Goal: Information Seeking & Learning: Learn about a topic

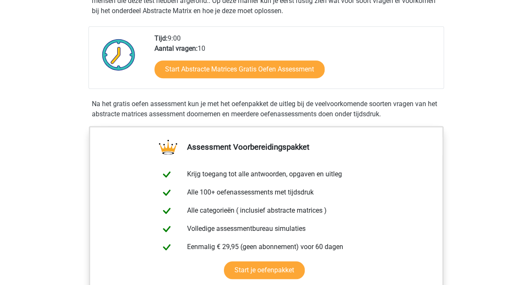
scroll to position [205, 0]
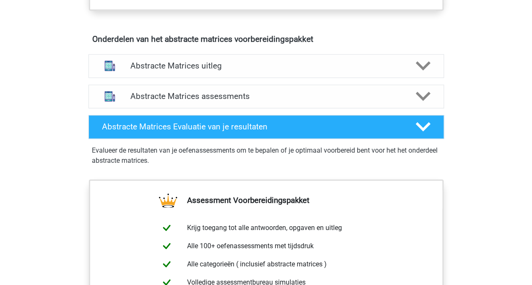
scroll to position [494, 0]
click at [255, 94] on h4 "Abstracte Matrices assessments" at bounding box center [266, 96] width 272 height 10
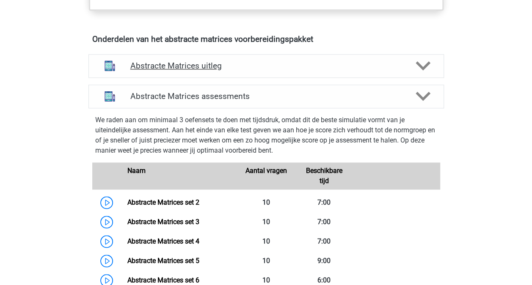
click at [262, 69] on h4 "Abstracte Matrices uitleg" at bounding box center [266, 66] width 272 height 10
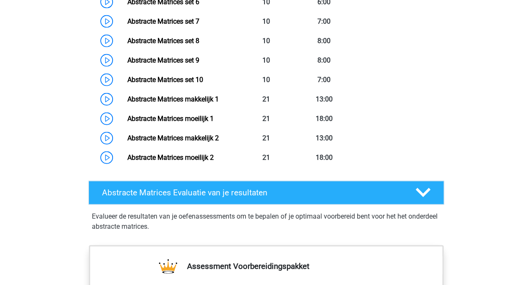
scroll to position [903, 0]
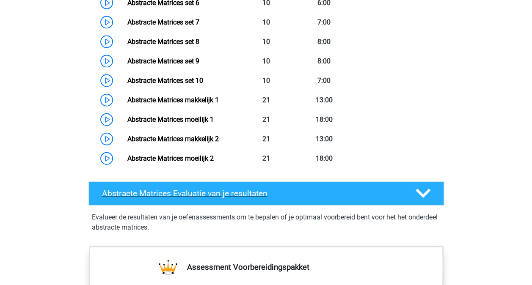
click at [291, 189] on h4 "Abstracte Matrices Evaluatie van je resultaten" at bounding box center [252, 194] width 300 height 10
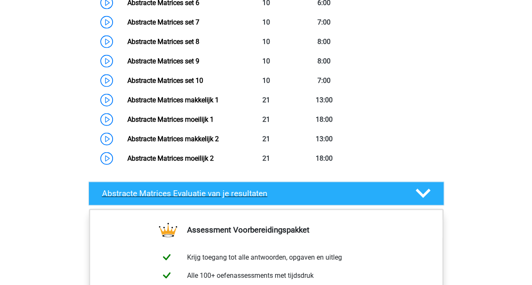
click at [291, 189] on h4 "Abstracte Matrices Evaluatie van je resultaten" at bounding box center [252, 194] width 300 height 10
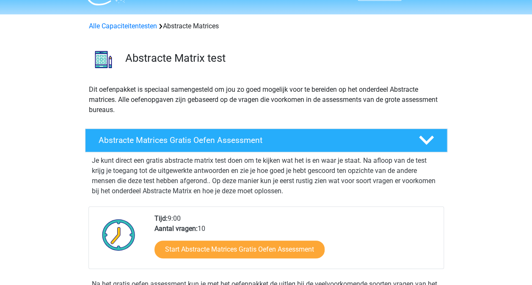
scroll to position [0, 0]
